Goal: Transaction & Acquisition: Purchase product/service

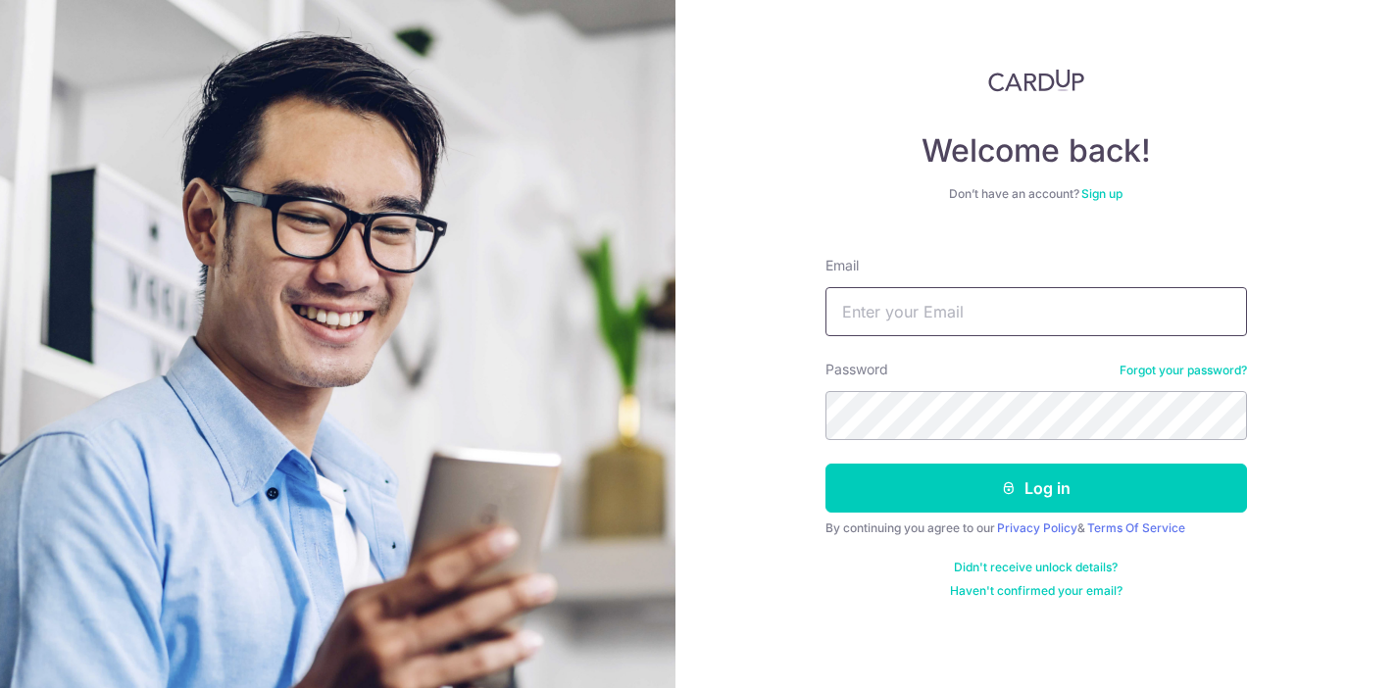
click at [975, 329] on input "Email" at bounding box center [1035, 311] width 421 height 49
type input "[EMAIL_ADDRESS][DOMAIN_NAME]"
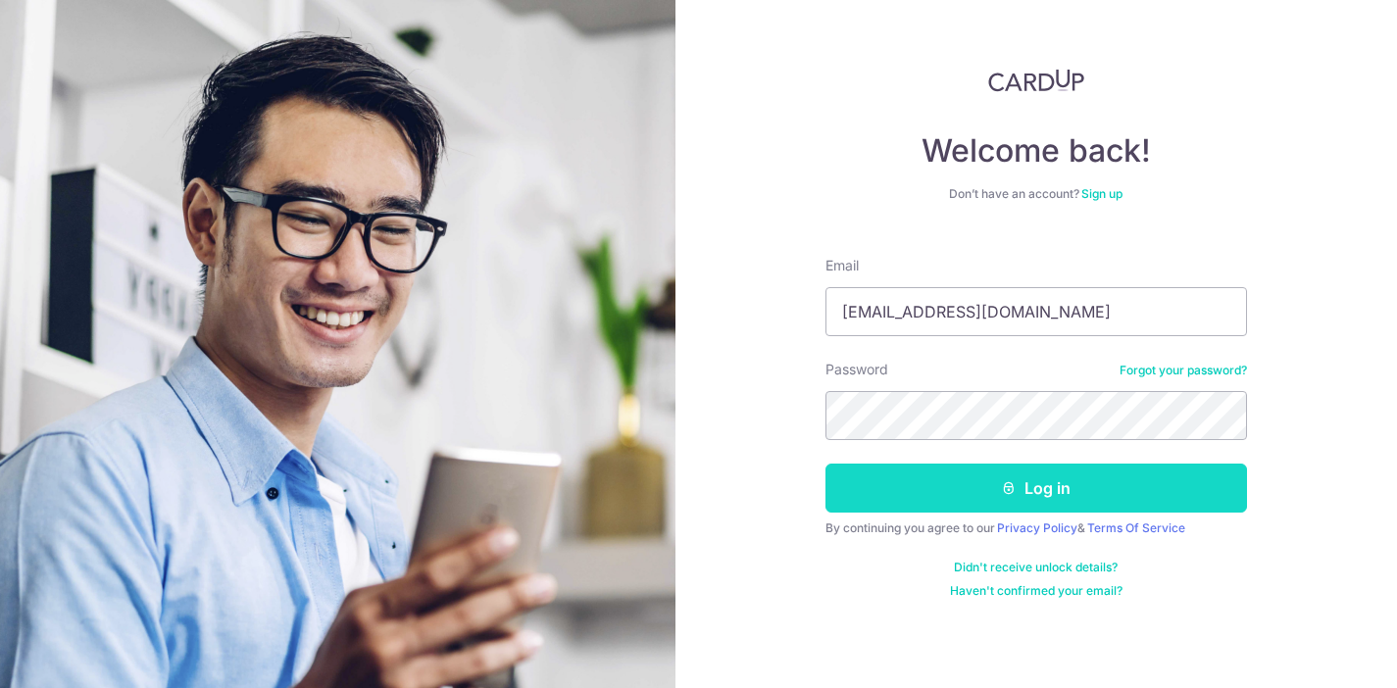
click at [1000, 495] on button "Log in" at bounding box center [1035, 488] width 421 height 49
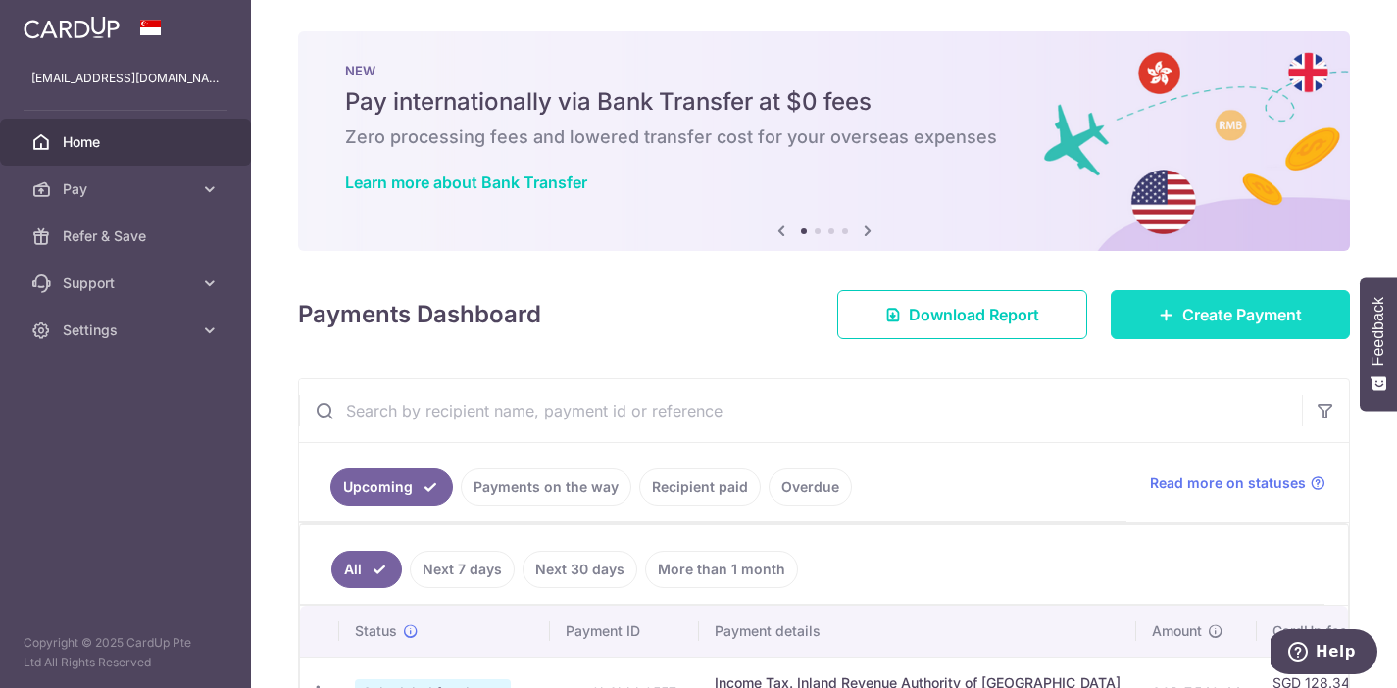
click at [1167, 326] on link "Create Payment" at bounding box center [1230, 314] width 239 height 49
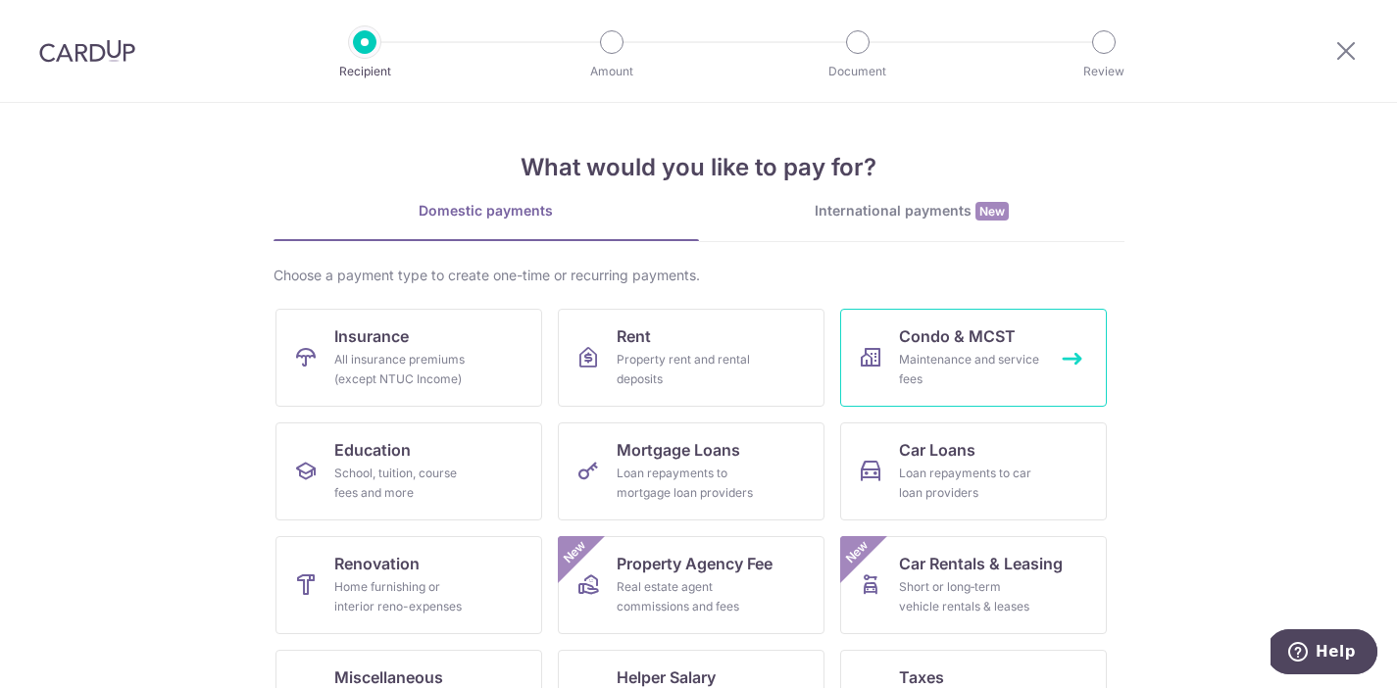
click at [922, 359] on div "Maintenance and service fees" at bounding box center [969, 369] width 141 height 39
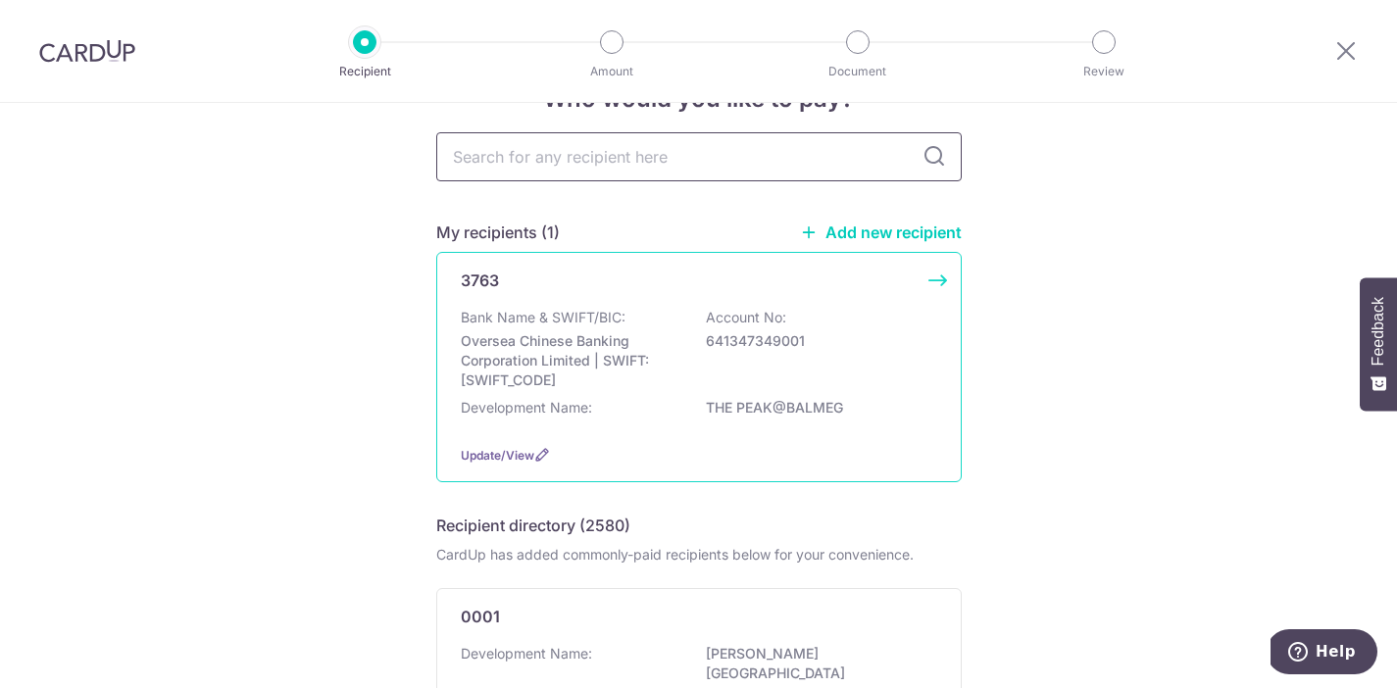
scroll to position [74, 0]
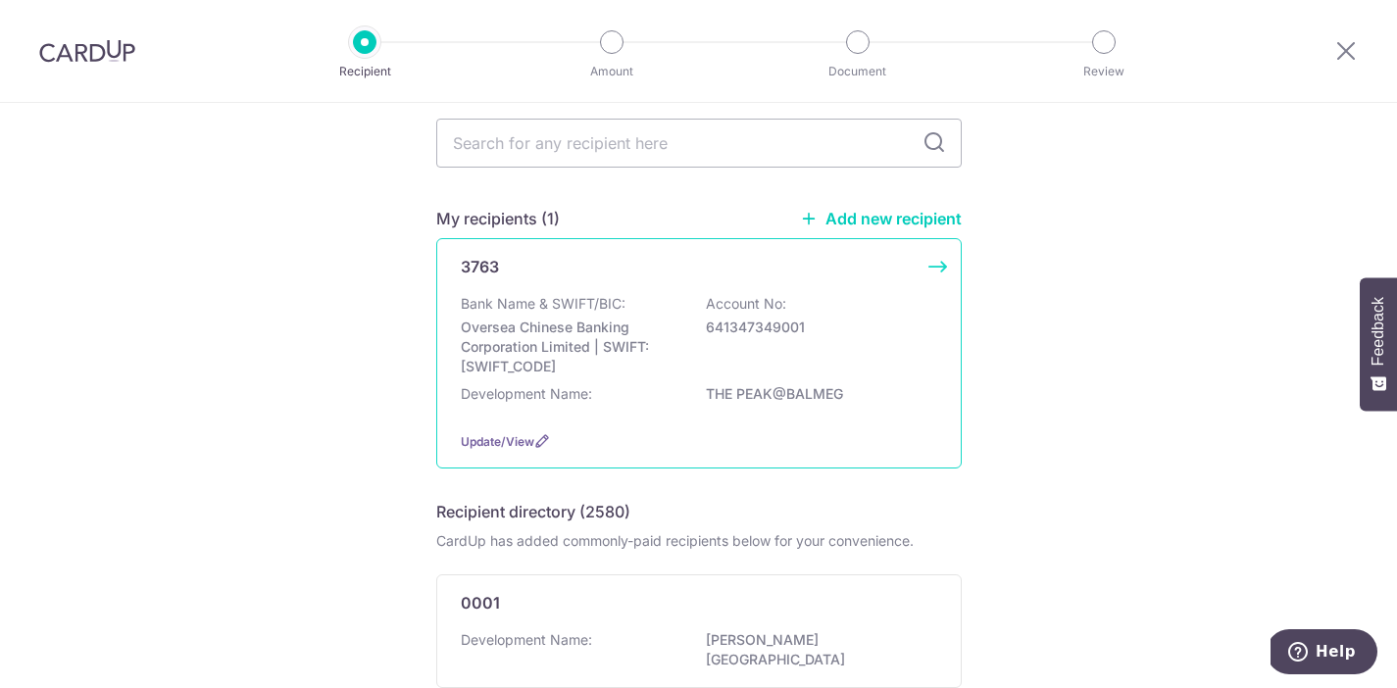
click at [616, 328] on p "Oversea Chinese Banking Corporation Limited | SWIFT: OCBCSGSGXXX" at bounding box center [571, 347] width 220 height 59
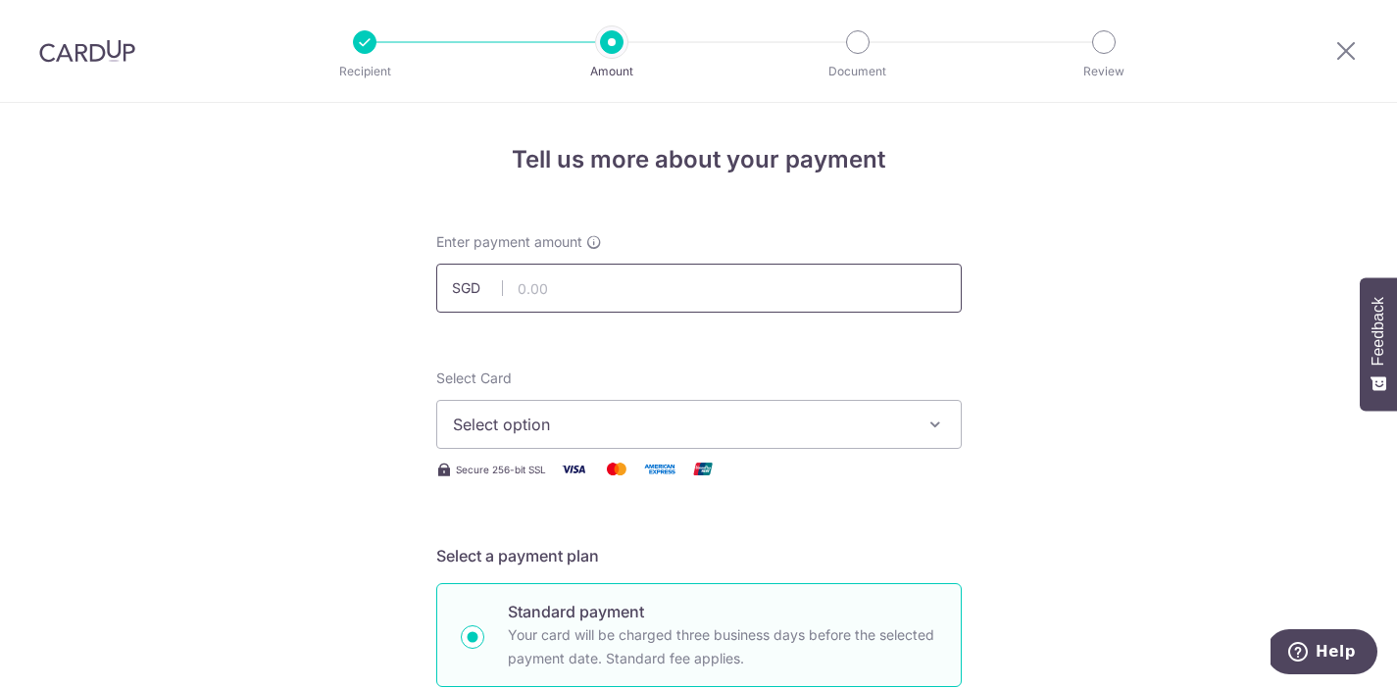
click at [610, 285] on input "text" at bounding box center [698, 288] width 525 height 49
type input "2,249.76"
click at [559, 412] on button "Select option" at bounding box center [698, 424] width 525 height 49
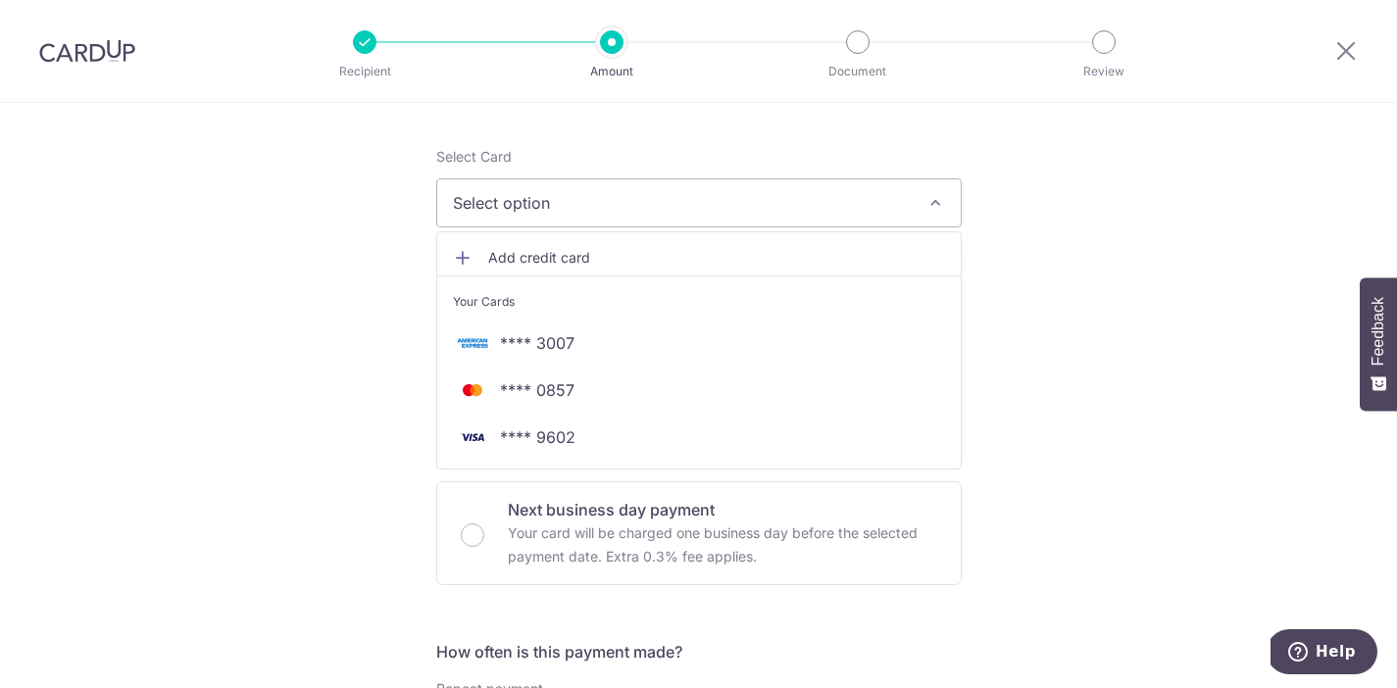
scroll to position [270, 0]
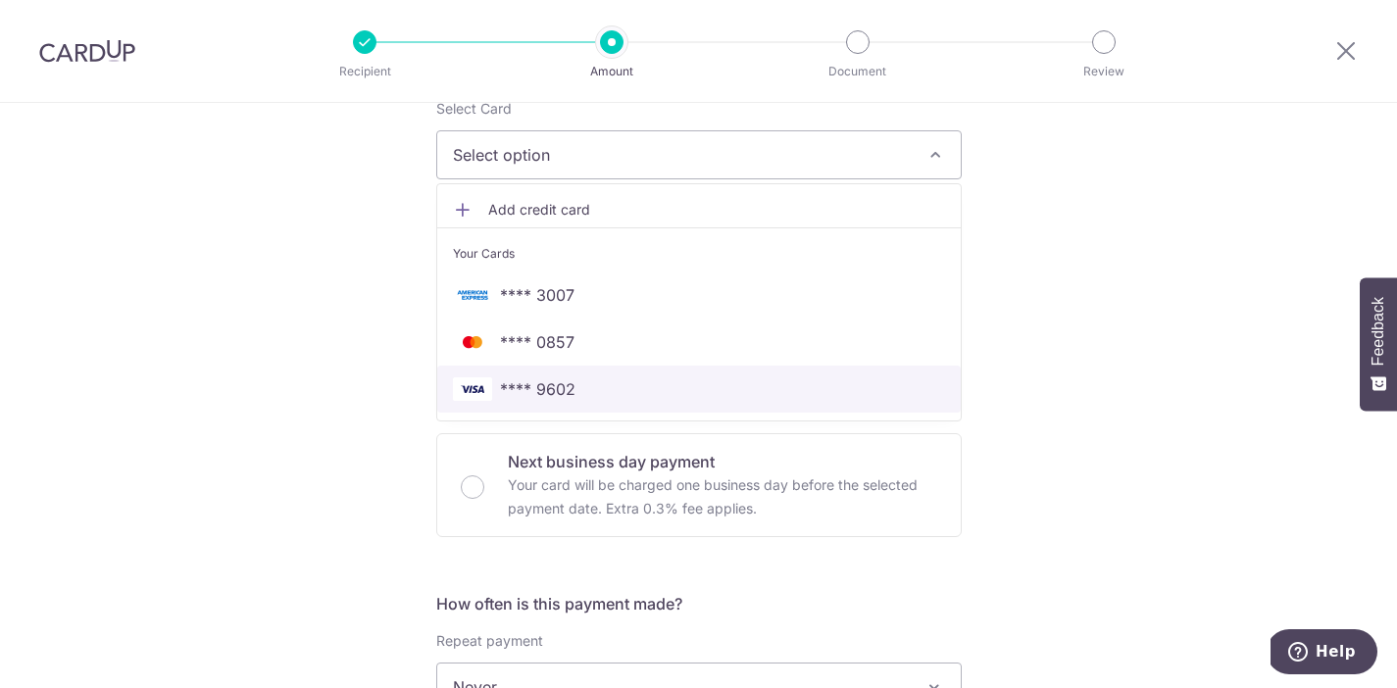
click at [498, 401] on link "**** 9602" at bounding box center [698, 389] width 523 height 47
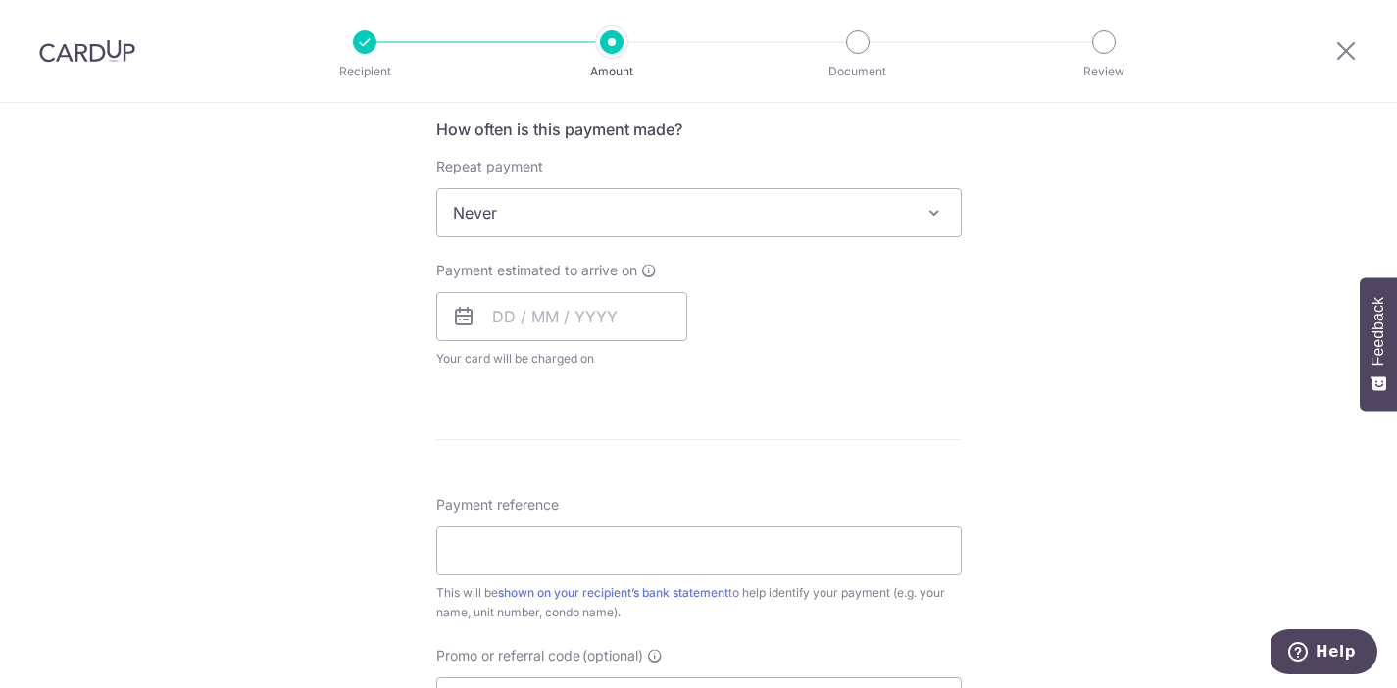
scroll to position [765, 0]
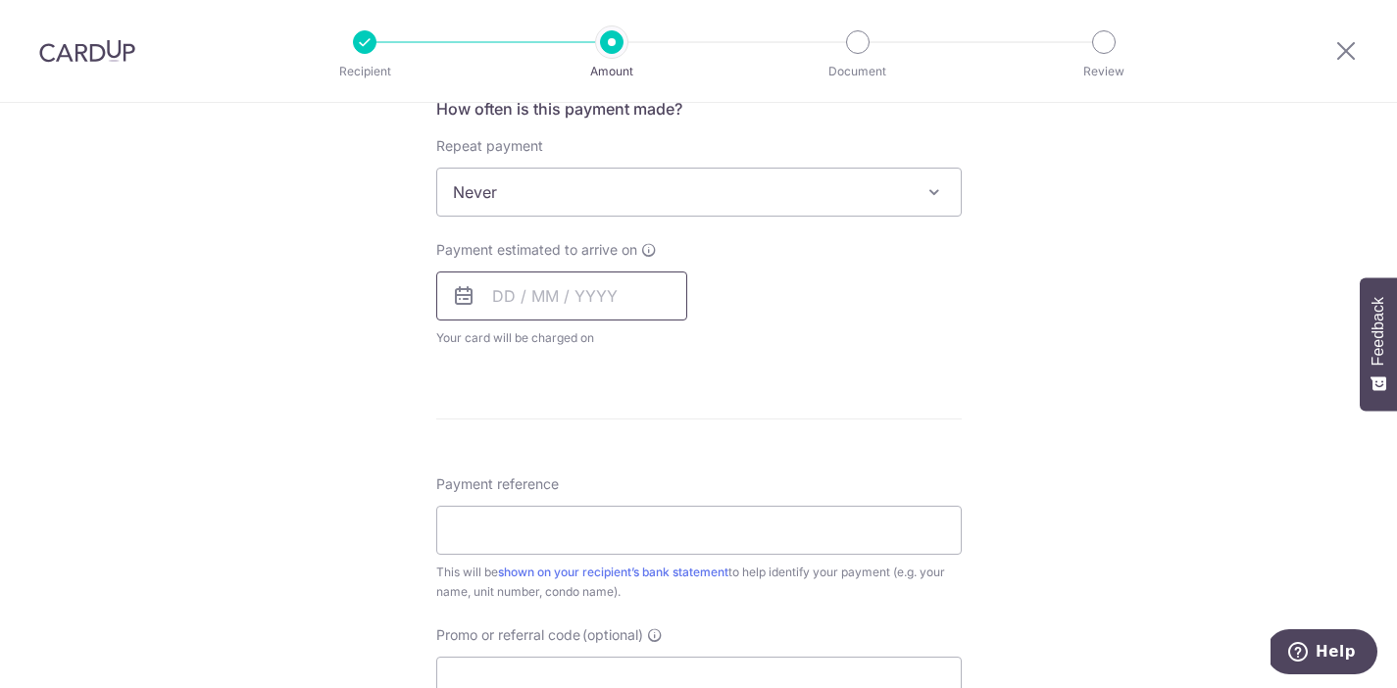
click at [522, 292] on input "text" at bounding box center [561, 296] width 251 height 49
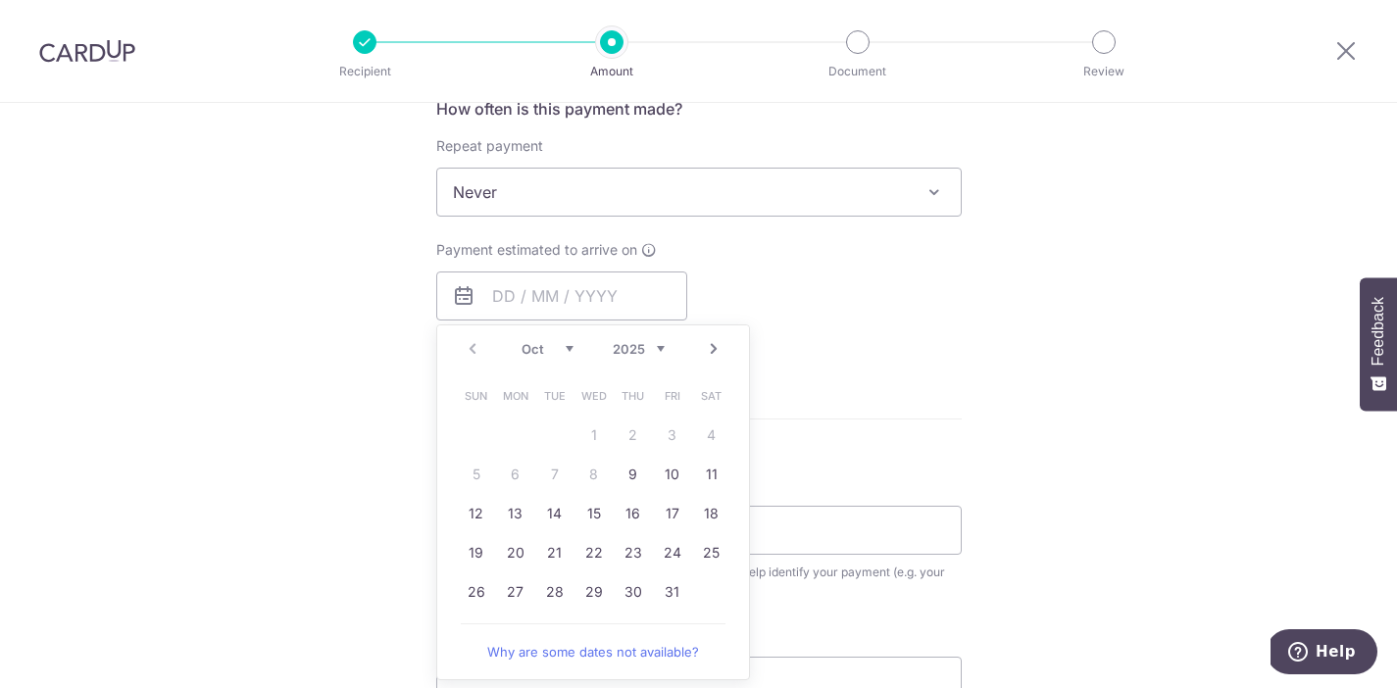
click at [497, 420] on table "Sun Mon Tue Wed Thu Fri Sat 1 2 3 4 5 6 7 8 9 10 11 12 13 14 15 16 17 18 19 20 …" at bounding box center [594, 493] width 274 height 235
click at [627, 467] on link "9" at bounding box center [632, 474] width 31 height 31
type input "[DATE]"
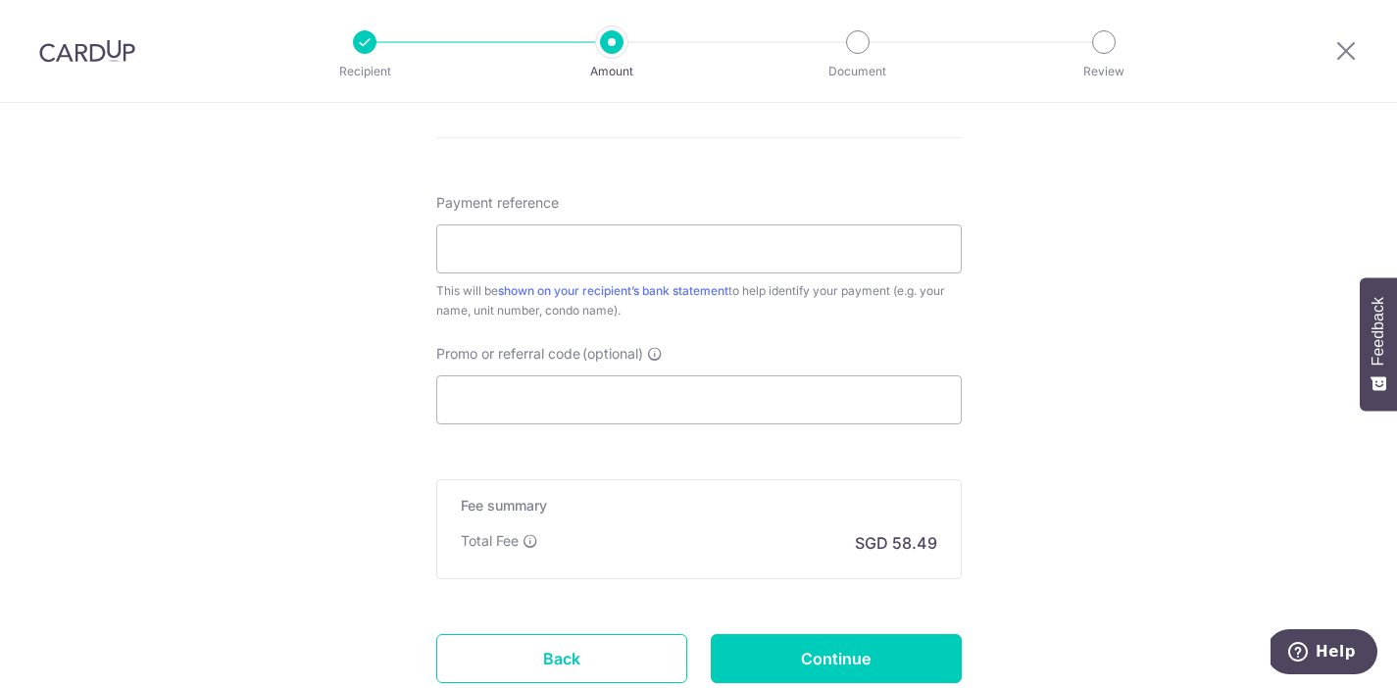
scroll to position [1164, 0]
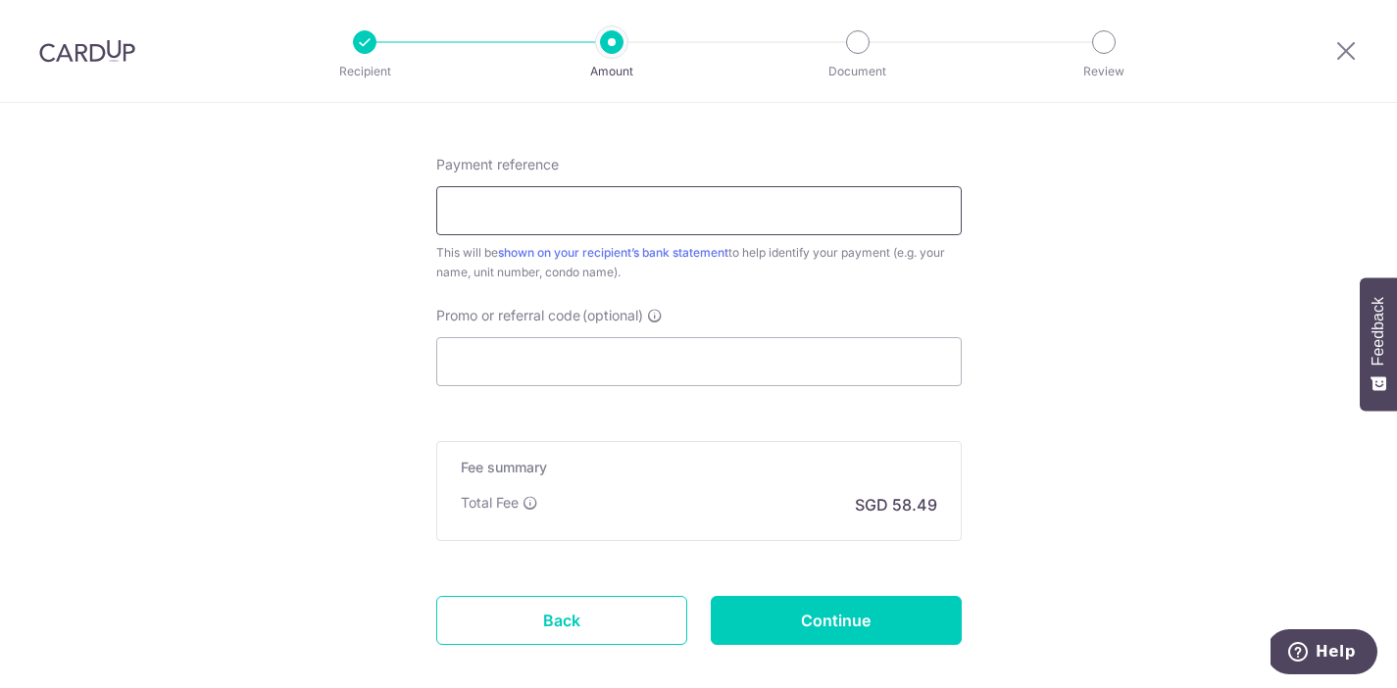
click at [524, 204] on input "Payment reference" at bounding box center [698, 210] width 525 height 49
type input "Blk 5 unit 01-03"
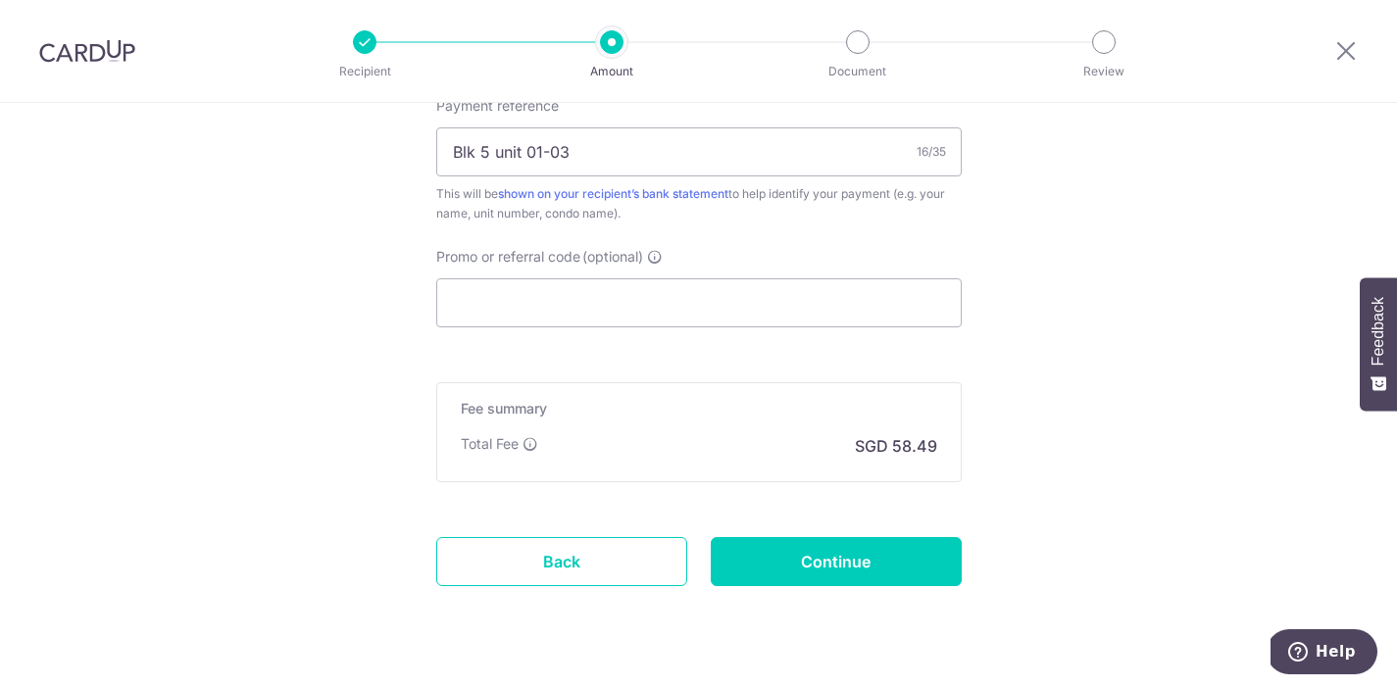
scroll to position [1268, 0]
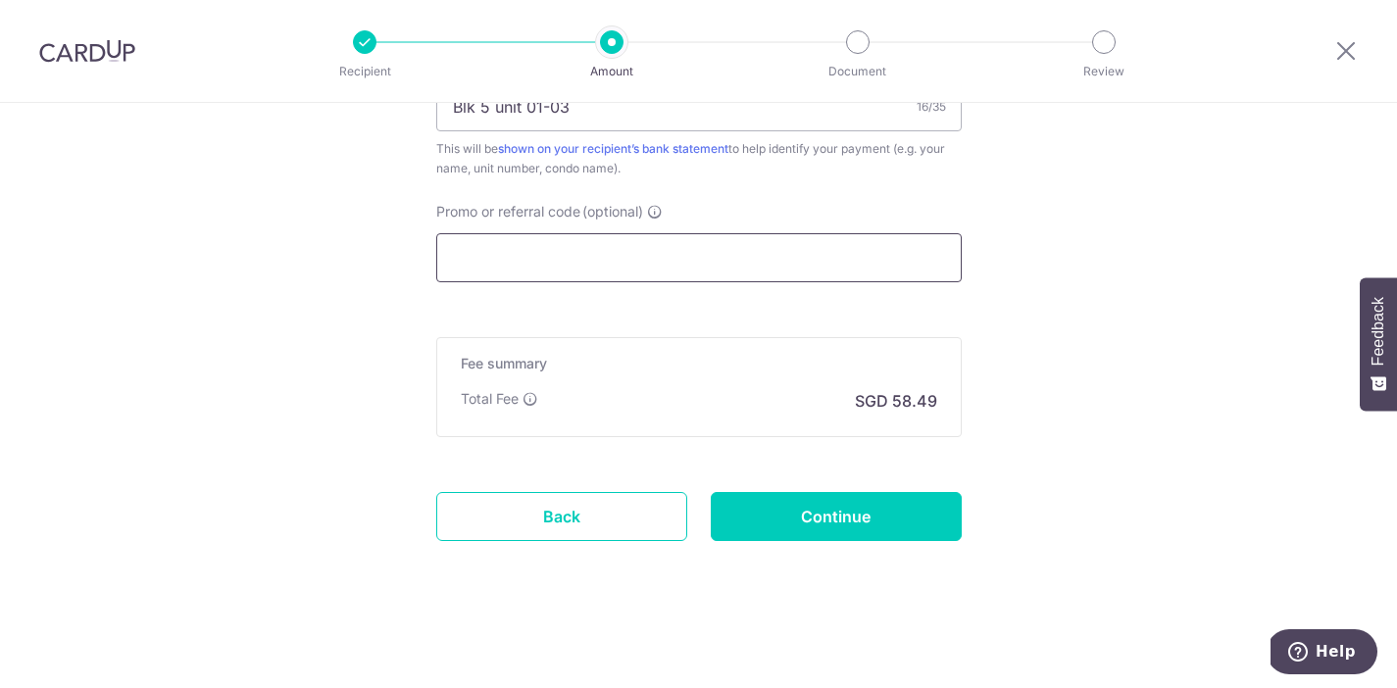
click at [498, 262] on input "Promo or referral code (optional)" at bounding box center [698, 257] width 525 height 49
paste input "B2C17"
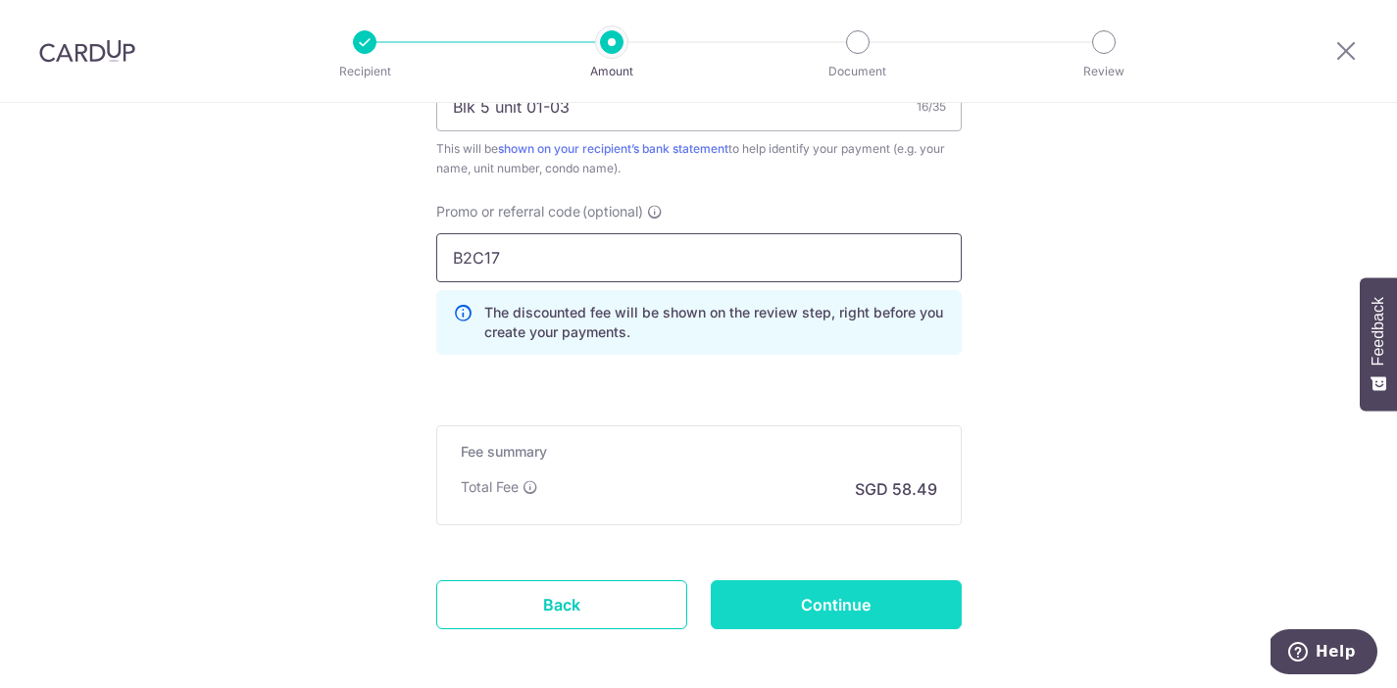
type input "B2C17"
click at [823, 613] on input "Continue" at bounding box center [836, 604] width 251 height 49
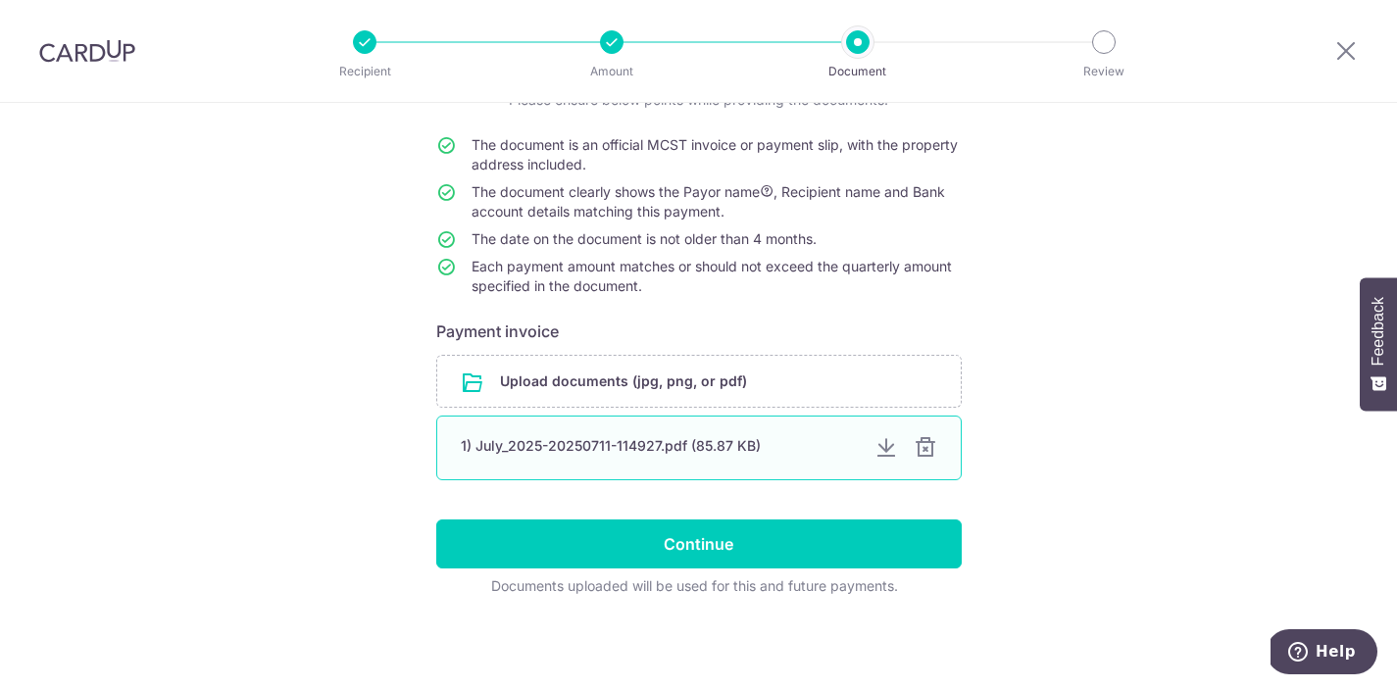
click at [922, 449] on div at bounding box center [926, 448] width 24 height 24
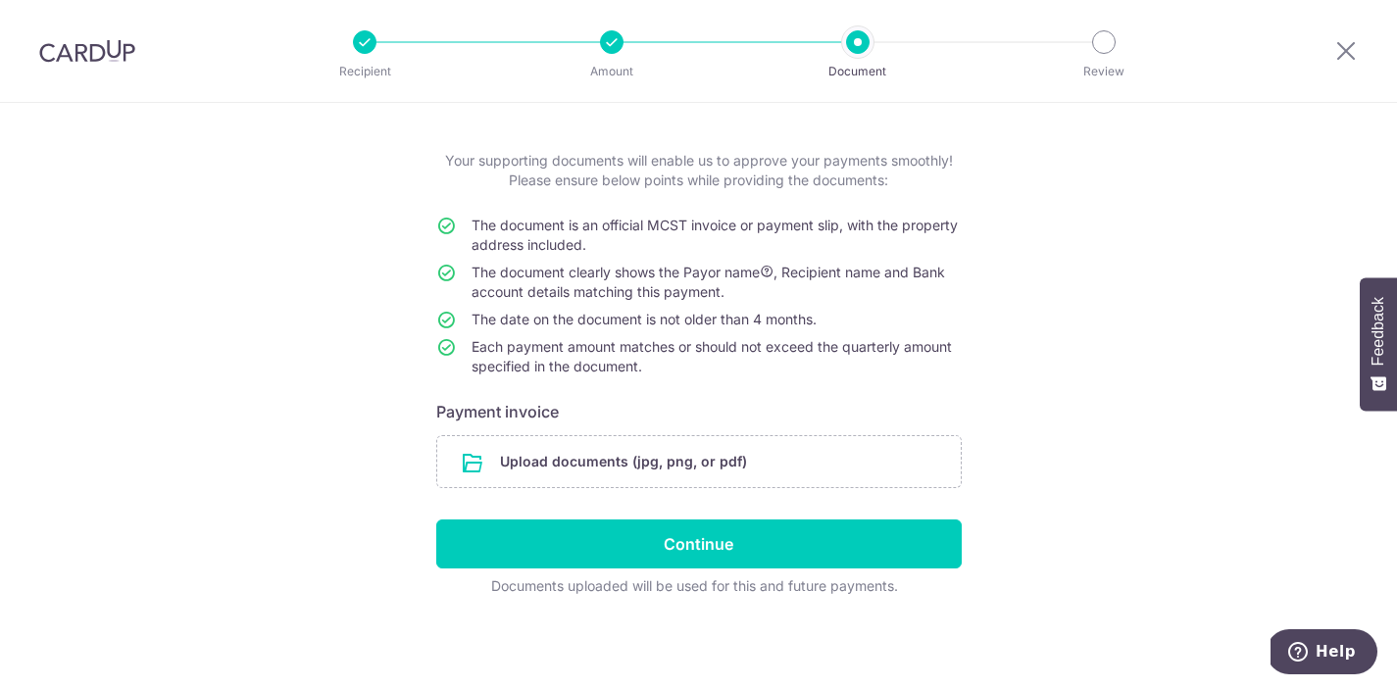
scroll to position [81, 0]
click at [622, 460] on input "file" at bounding box center [698, 461] width 523 height 51
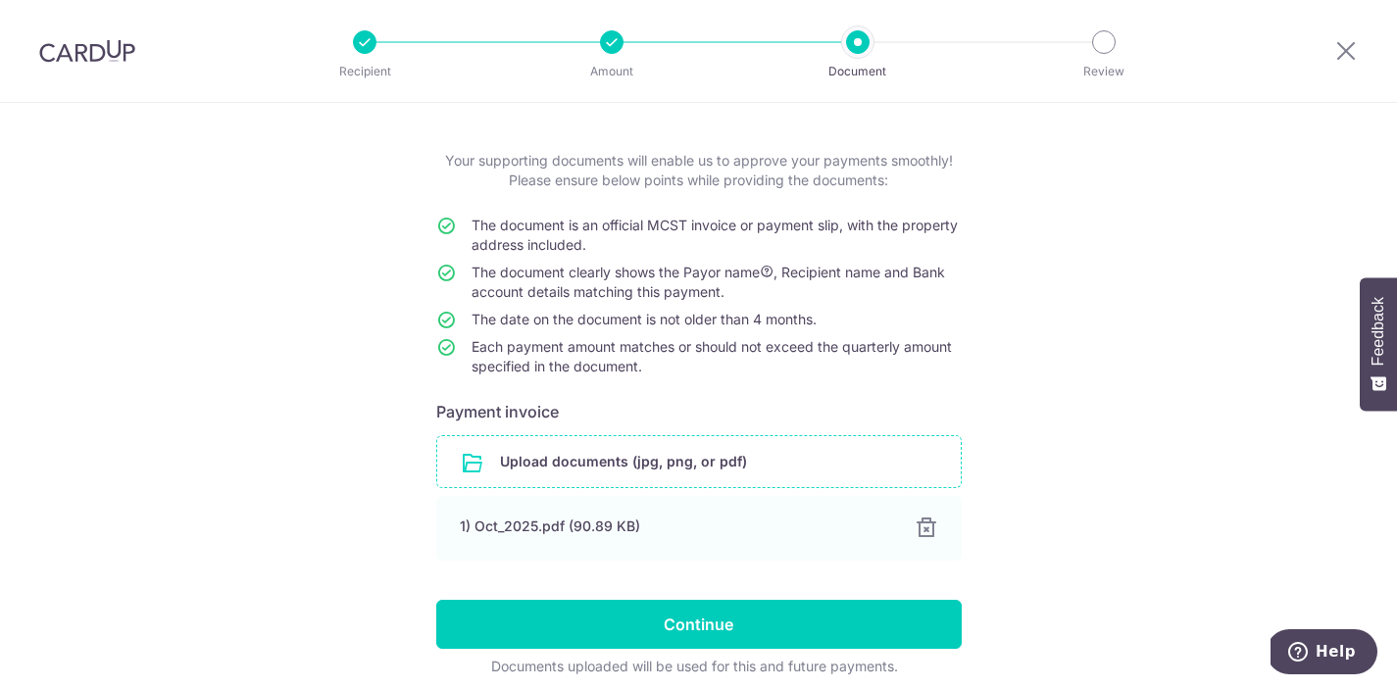
scroll to position [162, 0]
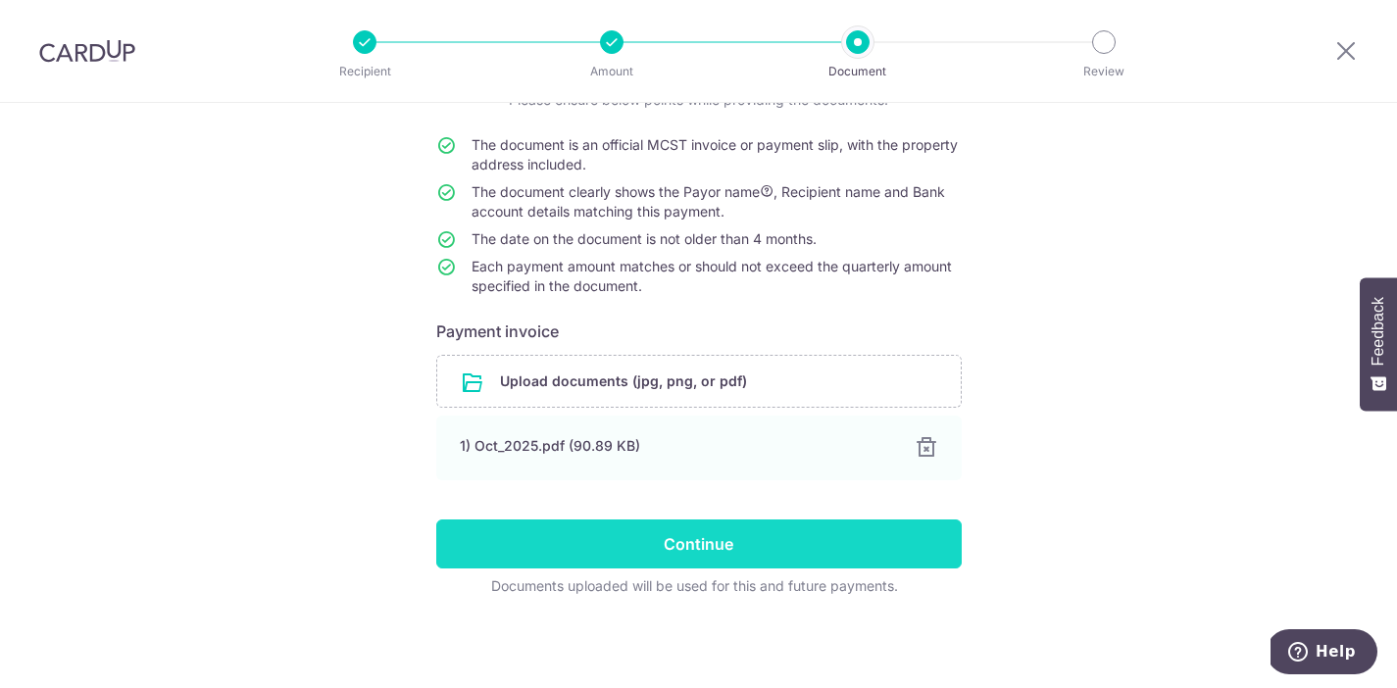
click at [692, 537] on input "Continue" at bounding box center [698, 543] width 525 height 49
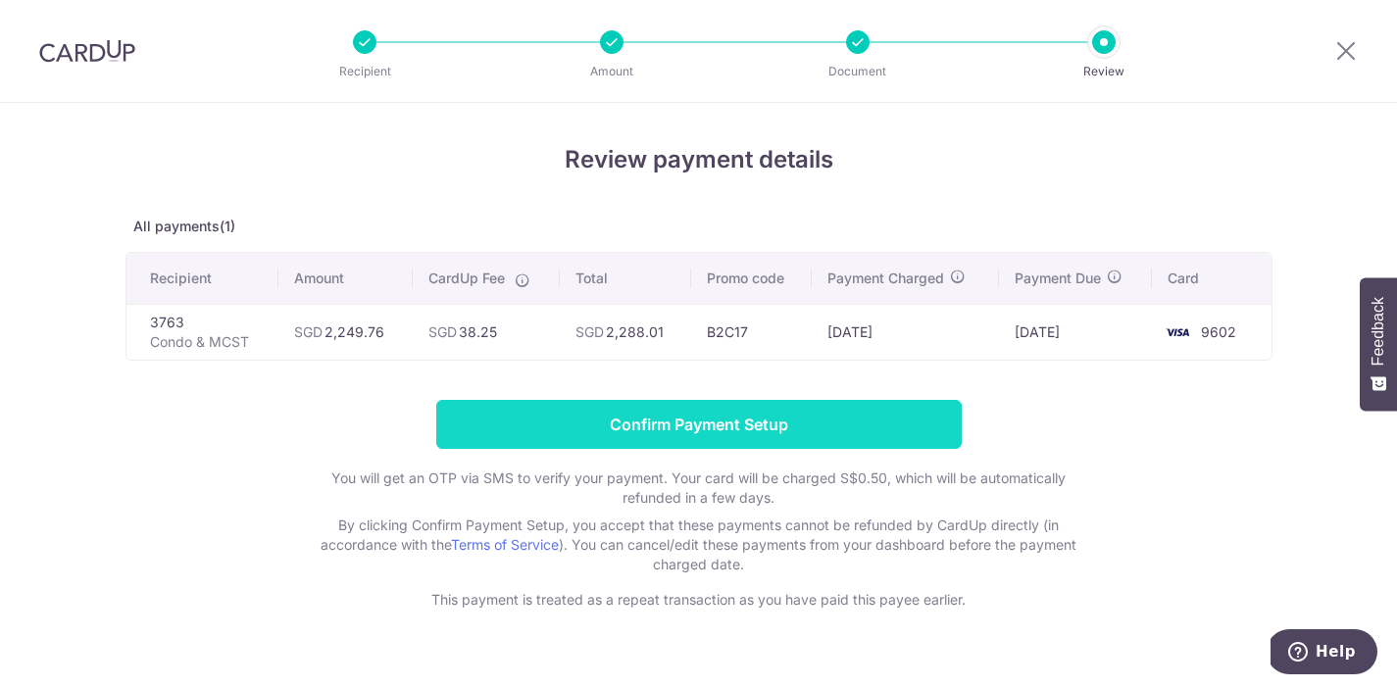
click at [724, 426] on input "Confirm Payment Setup" at bounding box center [698, 424] width 525 height 49
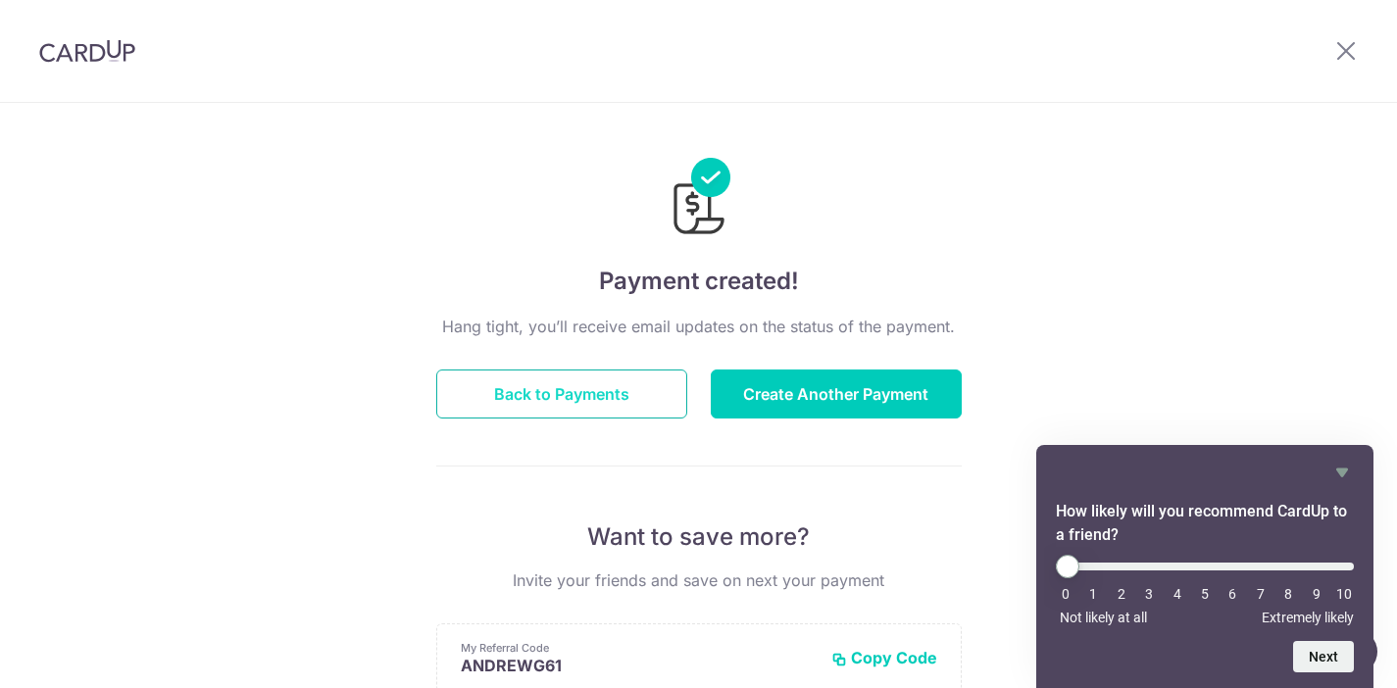
click at [625, 381] on button "Back to Payments" at bounding box center [561, 394] width 251 height 49
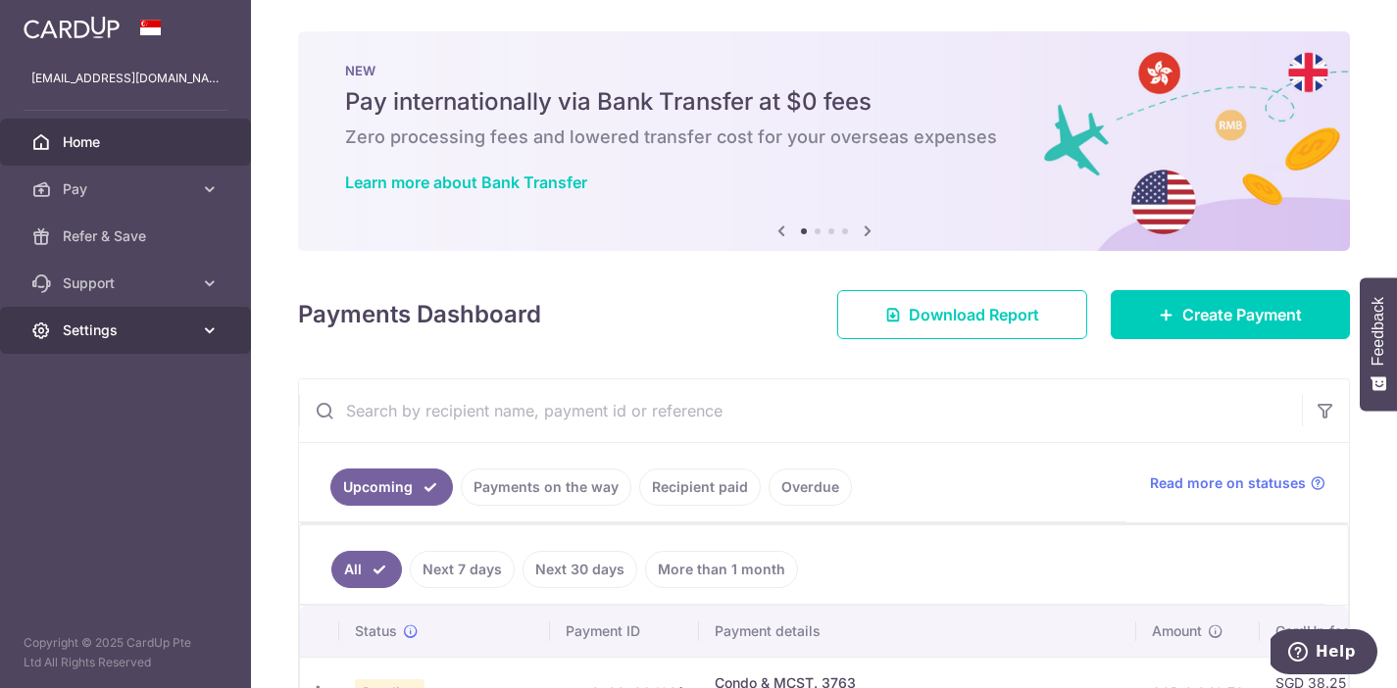
click at [149, 325] on span "Settings" at bounding box center [127, 331] width 129 height 20
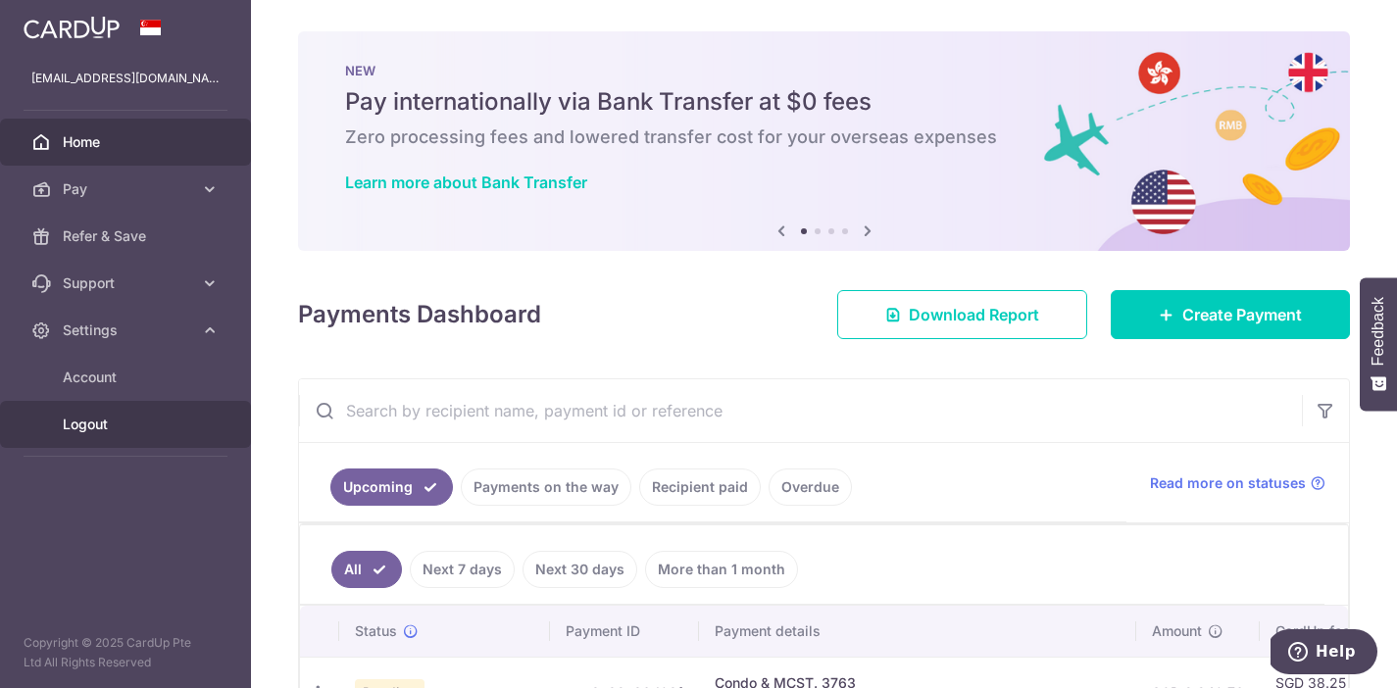
click at [105, 426] on span "Logout" at bounding box center [127, 425] width 129 height 20
